Goal: Information Seeking & Learning: Learn about a topic

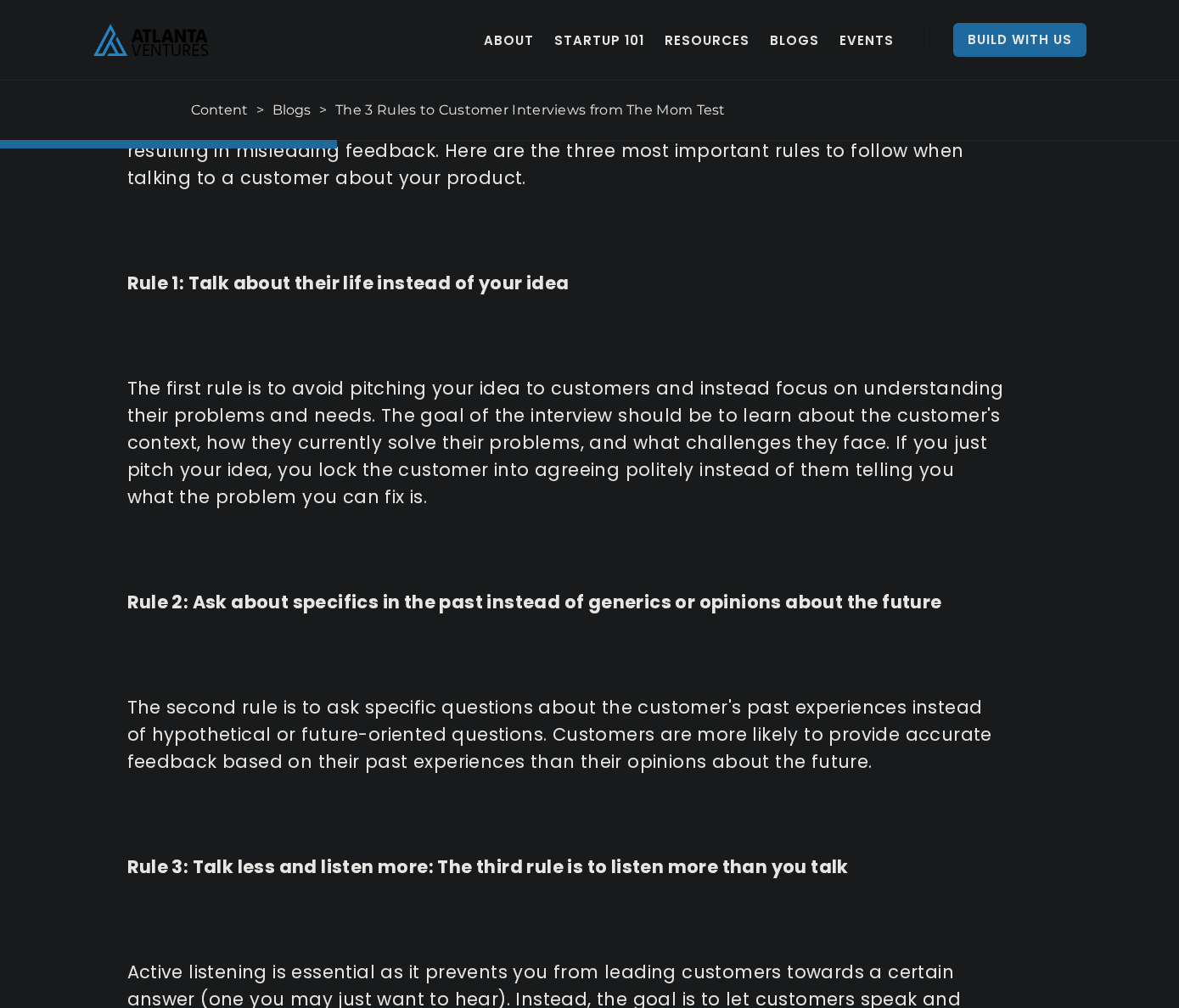
scroll to position [951, 0]
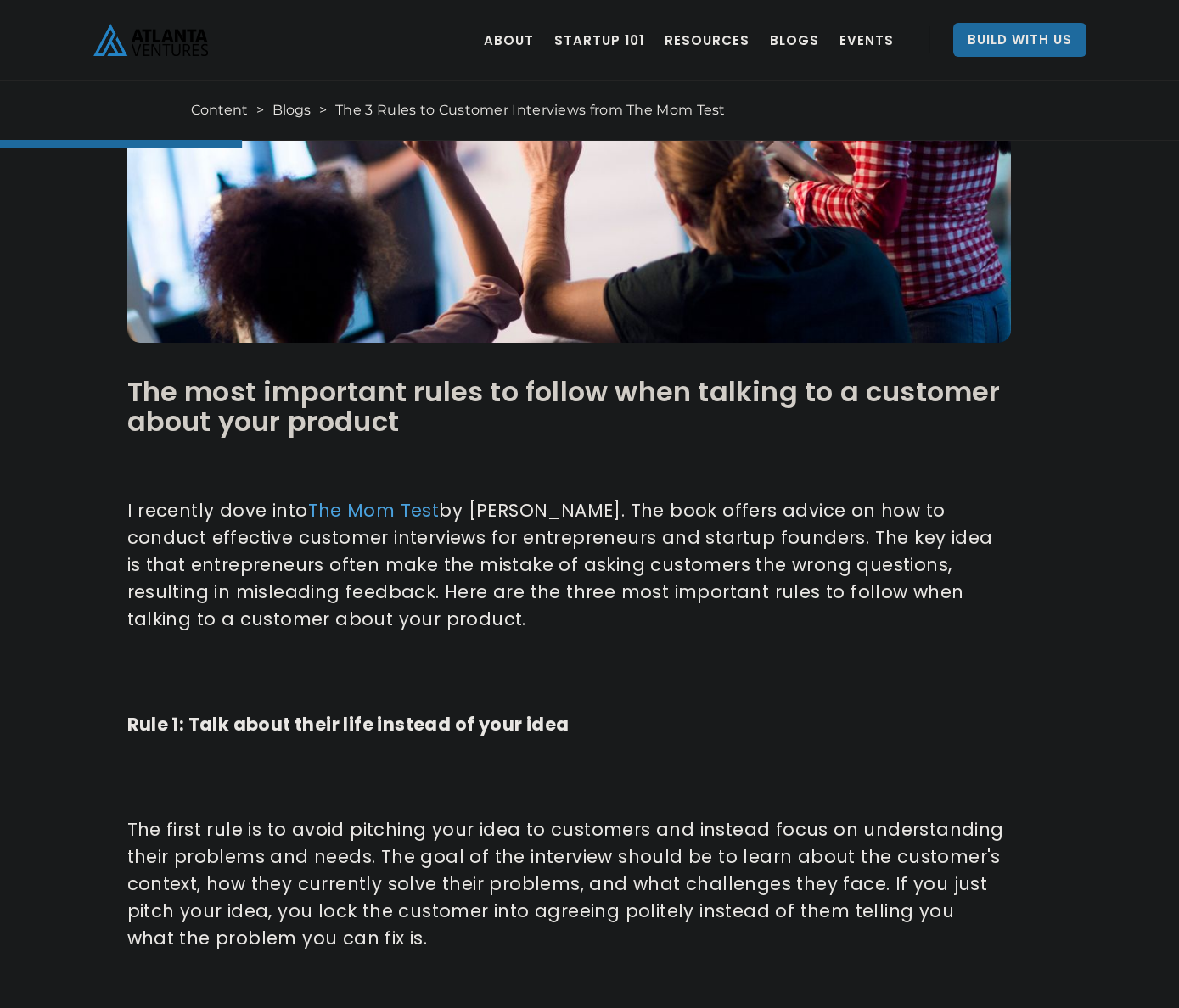
scroll to position [1018, 0]
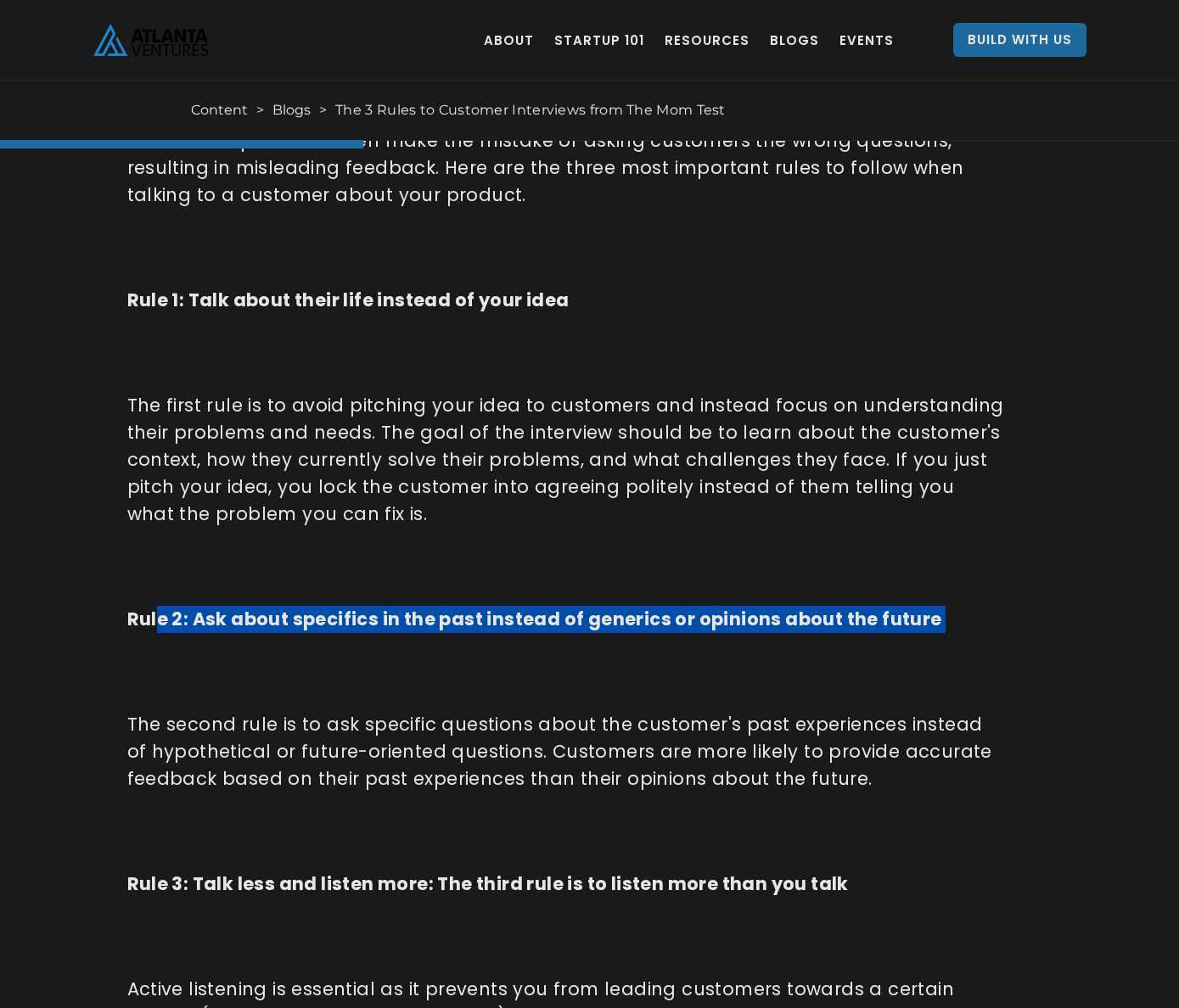
drag, startPoint x: 301, startPoint y: 618, endPoint x: 740, endPoint y: 638, distance: 439.5
click at [740, 638] on div "The most important rules to follow when talking to a customer about your produc…" at bounding box center [566, 656] width 877 height 1475
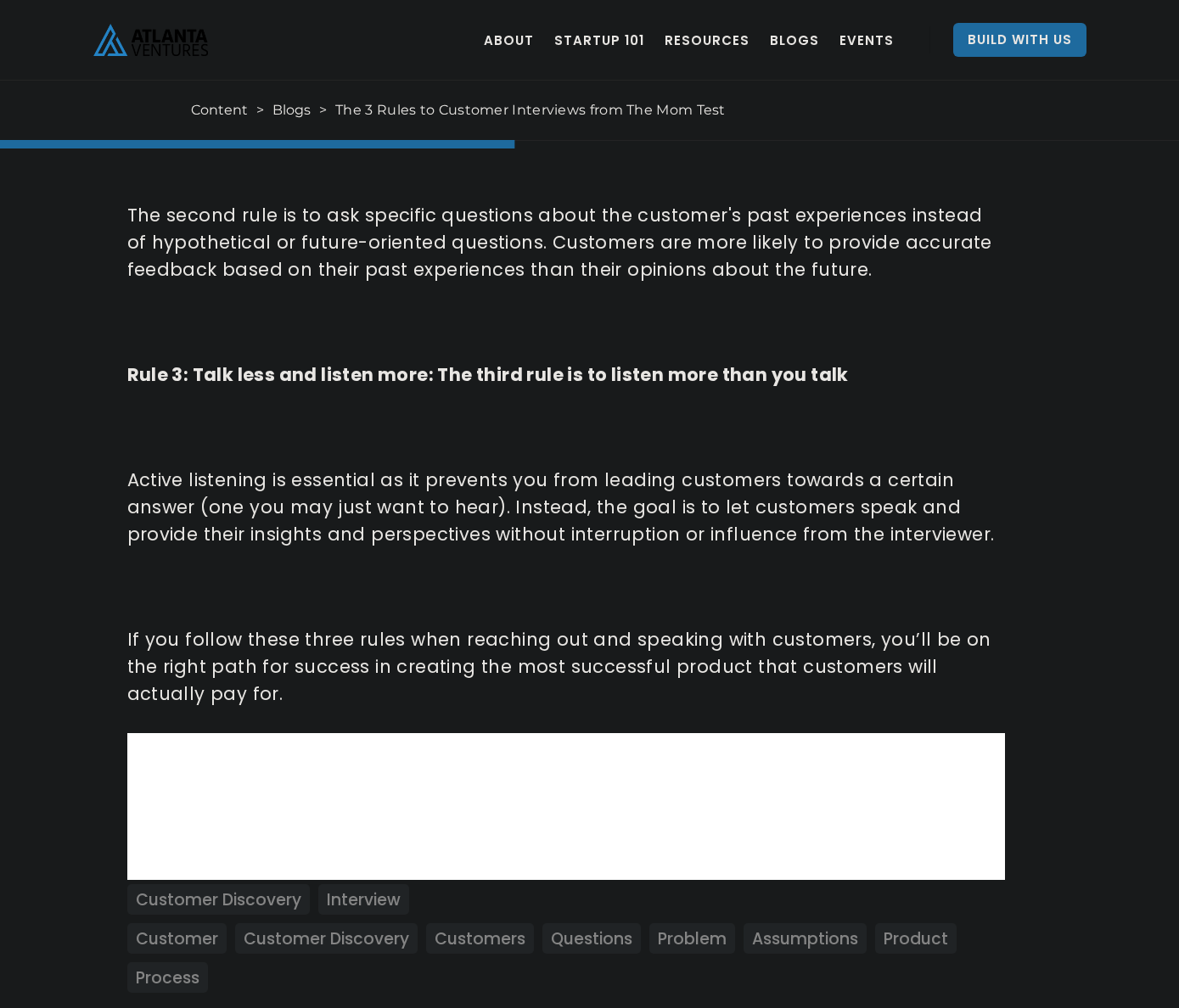
scroll to position [1612, 0]
